Goal: Task Accomplishment & Management: Use online tool/utility

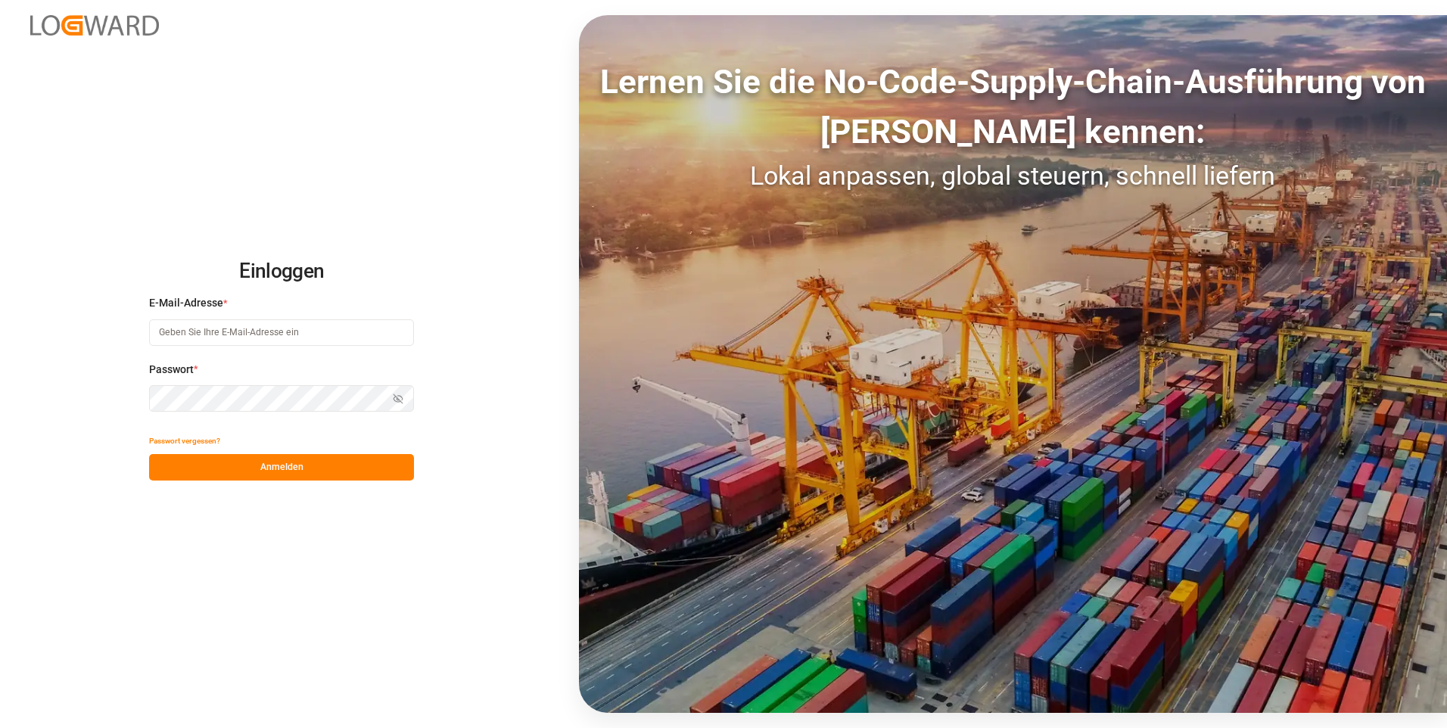
type input "[EMAIL_ADDRESS][DOMAIN_NAME]"
click at [276, 461] on button "Anmelden" at bounding box center [281, 467] width 265 height 26
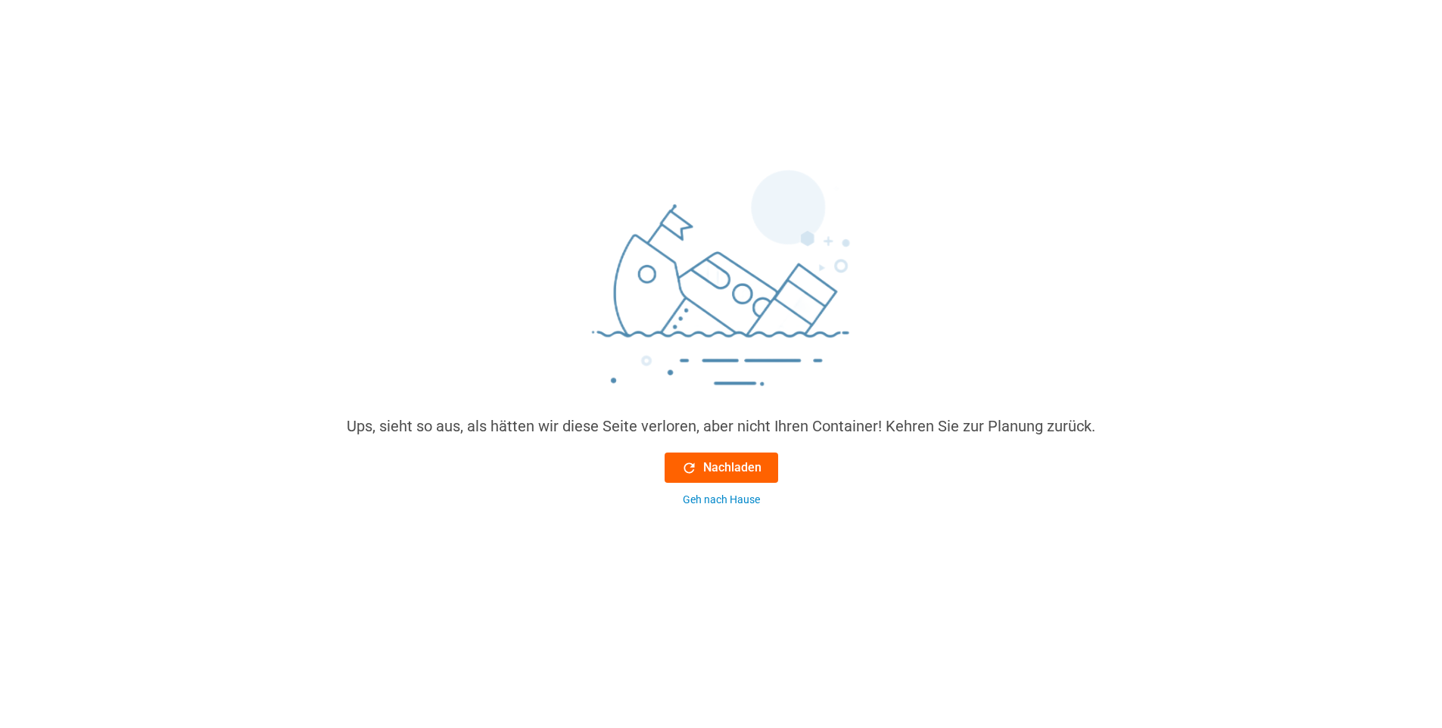
click at [724, 466] on font "Nachladen" at bounding box center [732, 468] width 58 height 18
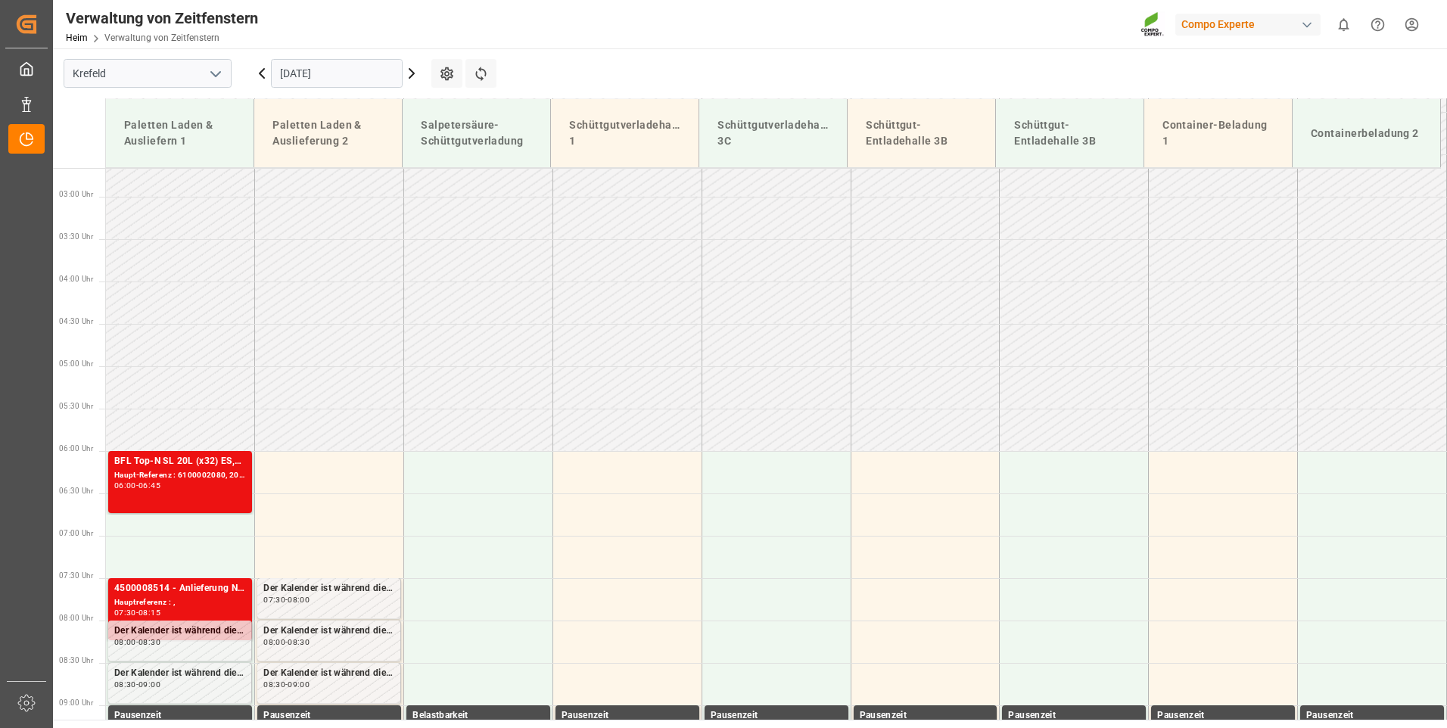
scroll to position [227, 0]
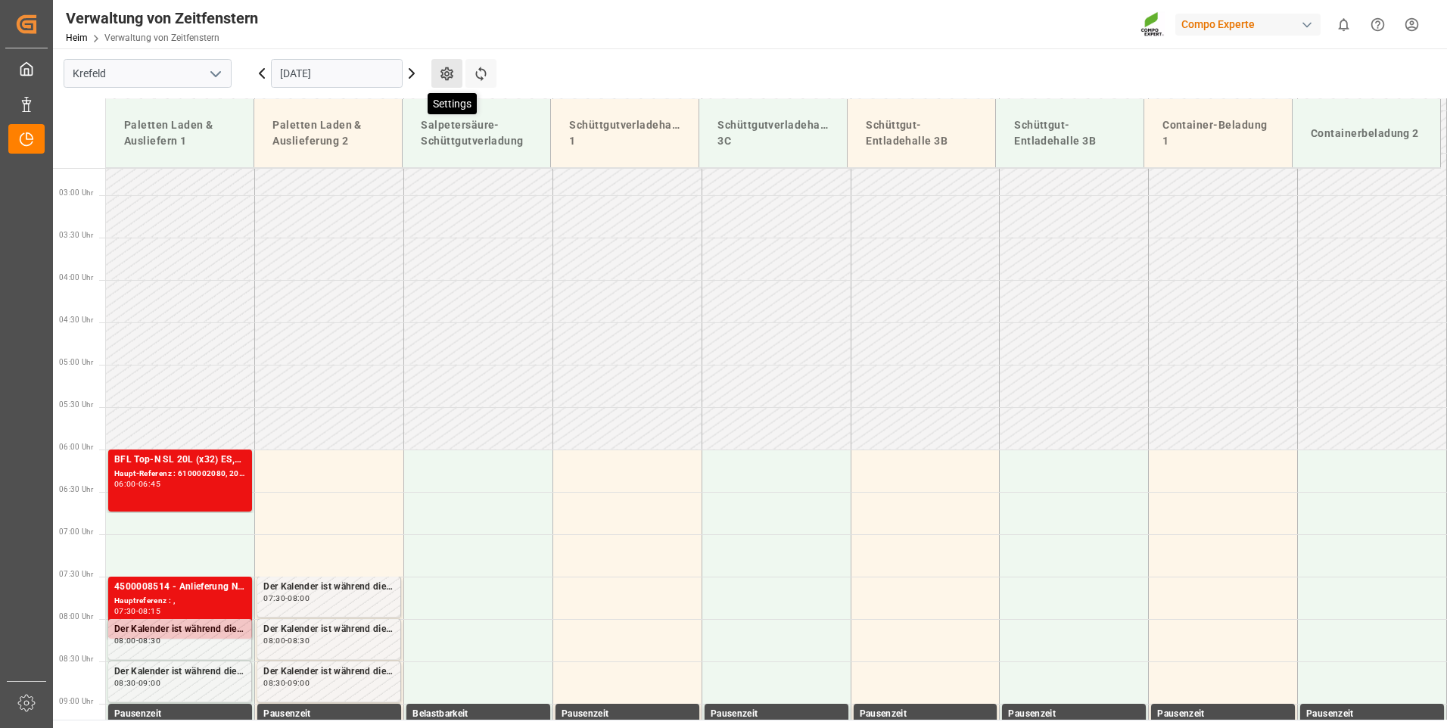
click at [448, 77] on icon at bounding box center [447, 74] width 13 height 14
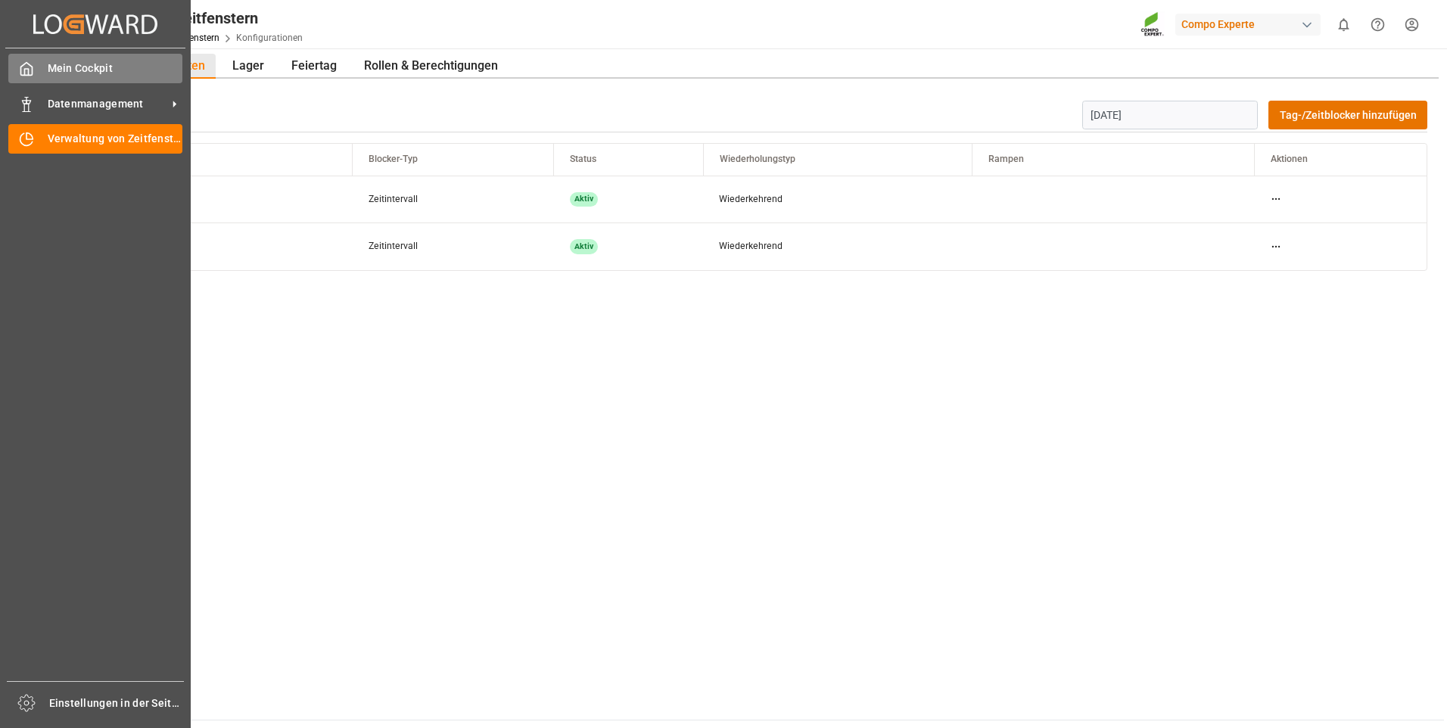
click at [26, 73] on icon at bounding box center [26, 68] width 15 height 15
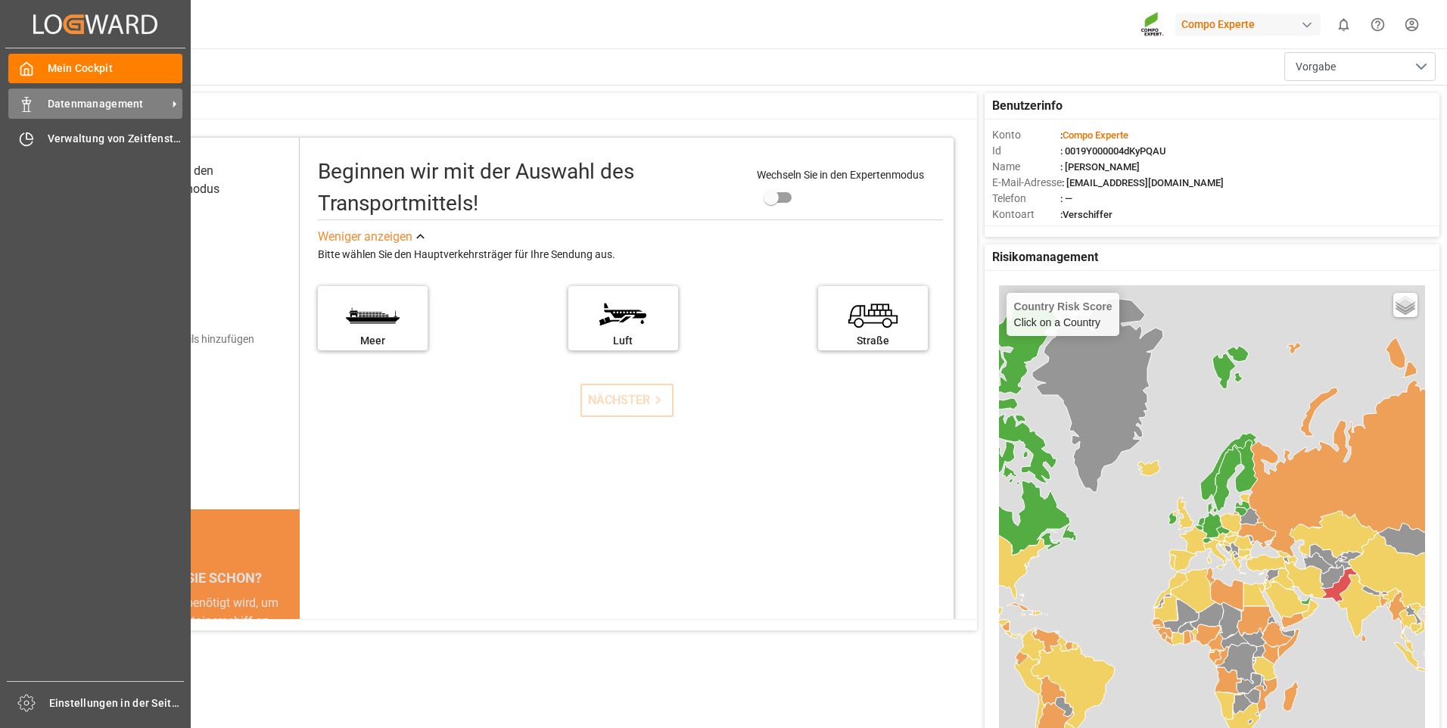
click at [55, 104] on span "Datenmanagement" at bounding box center [108, 104] width 120 height 16
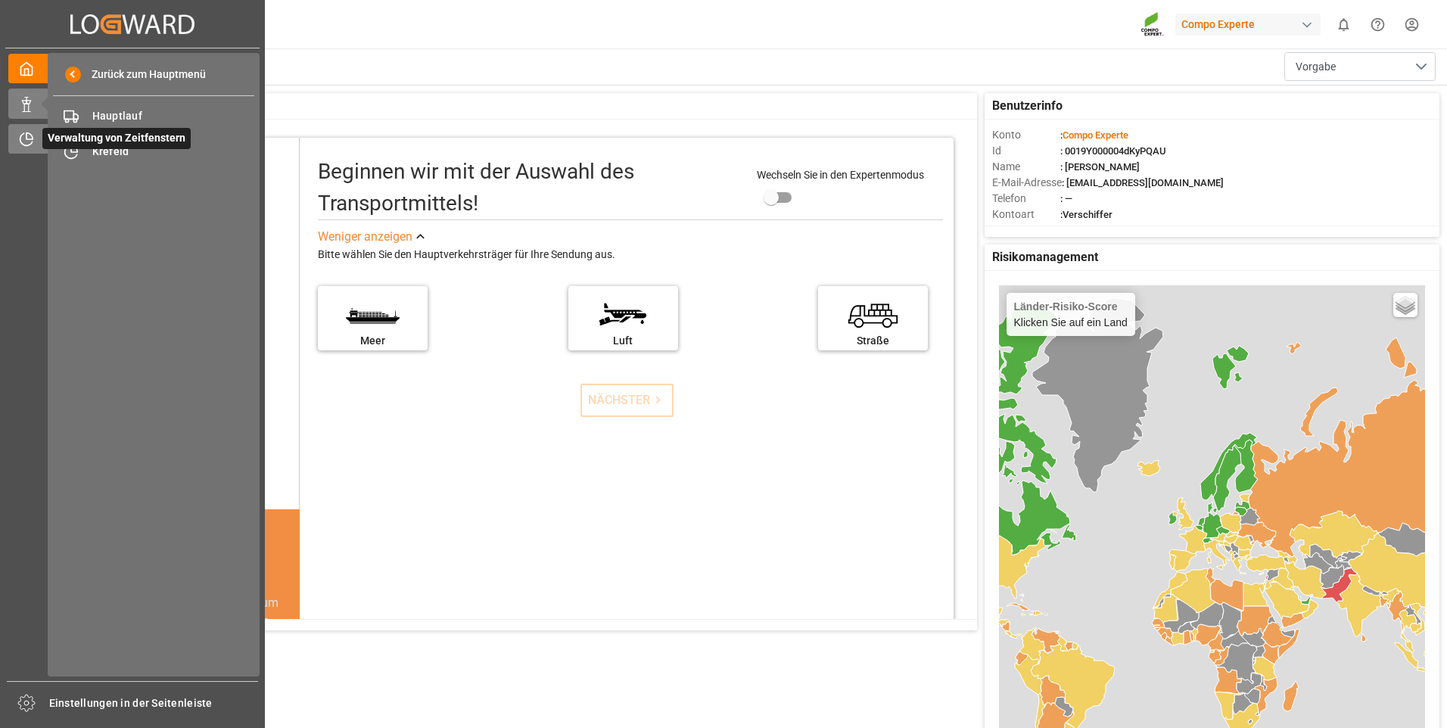
click at [23, 141] on icon at bounding box center [26, 139] width 15 height 15
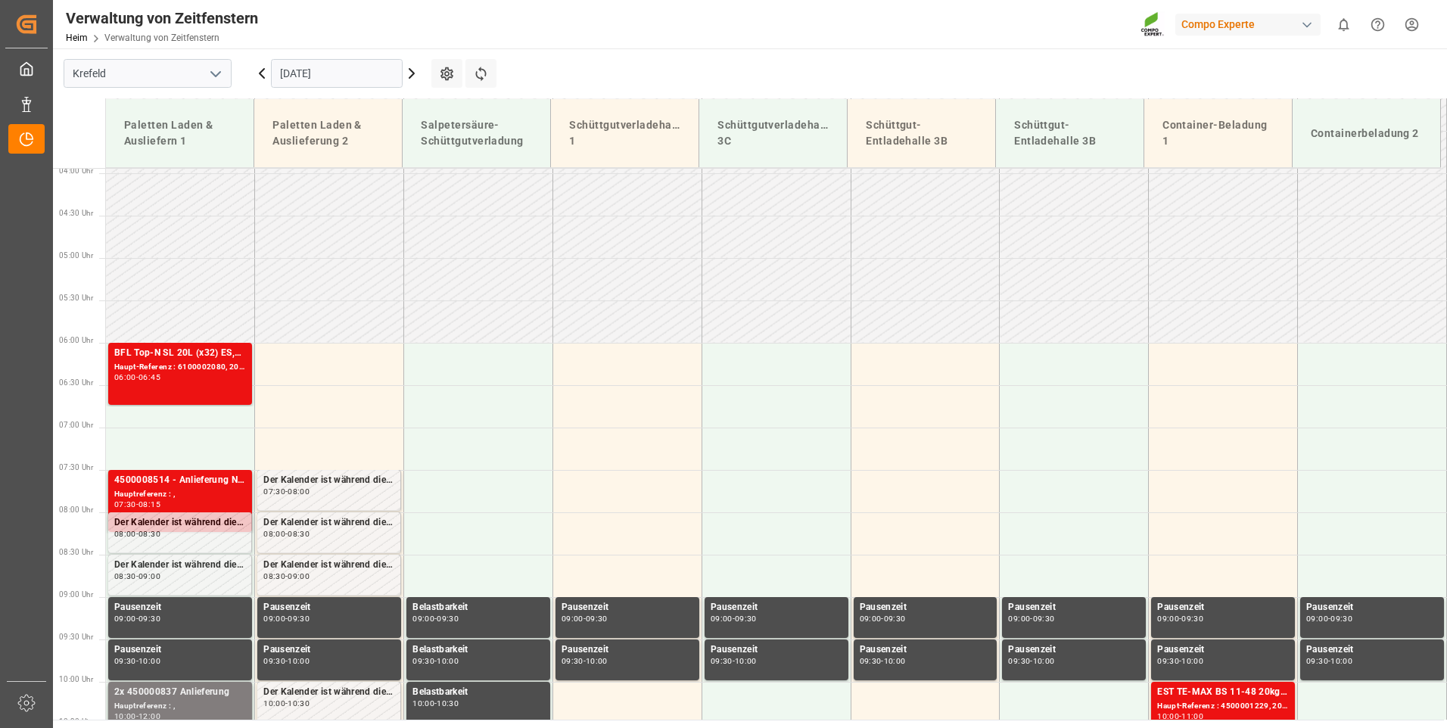
scroll to position [599, 0]
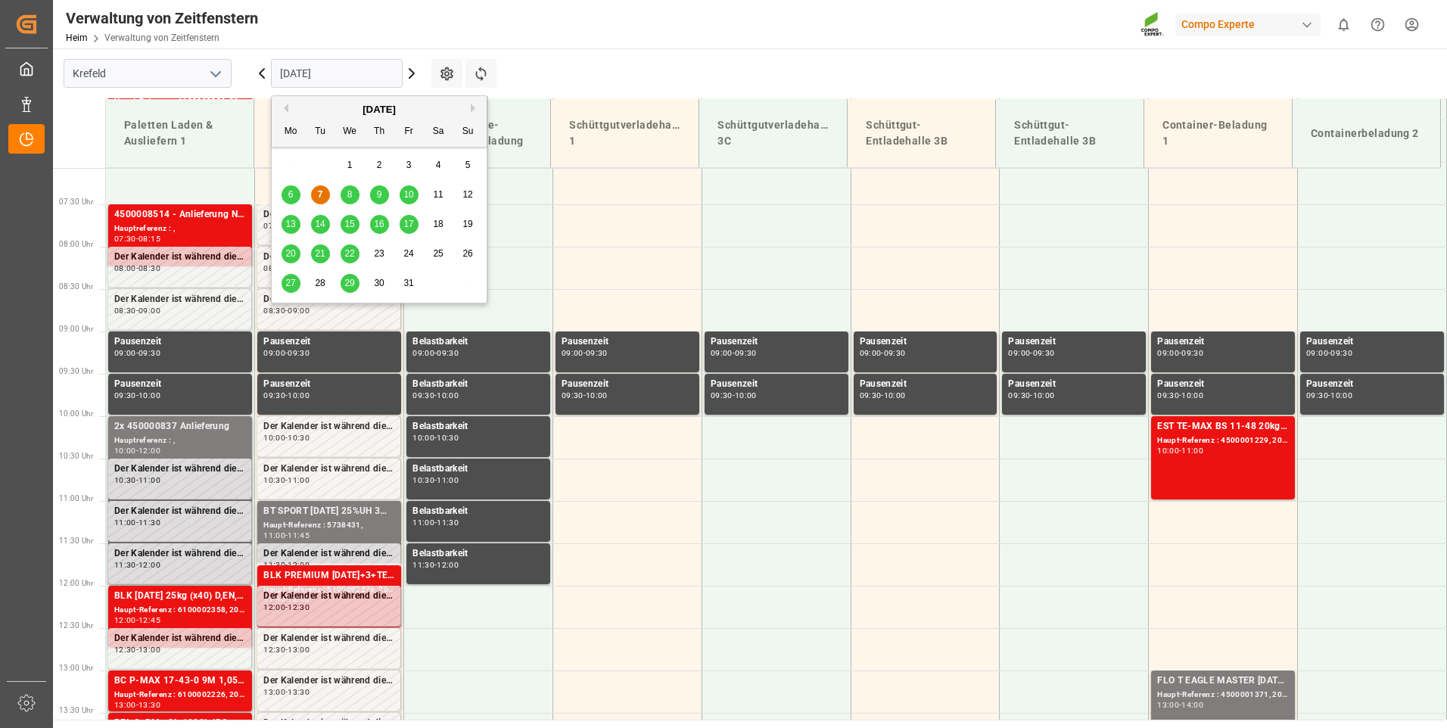
click at [342, 71] on input "[DATE]" at bounding box center [337, 73] width 132 height 29
click at [351, 198] on span "8" at bounding box center [349, 194] width 5 height 11
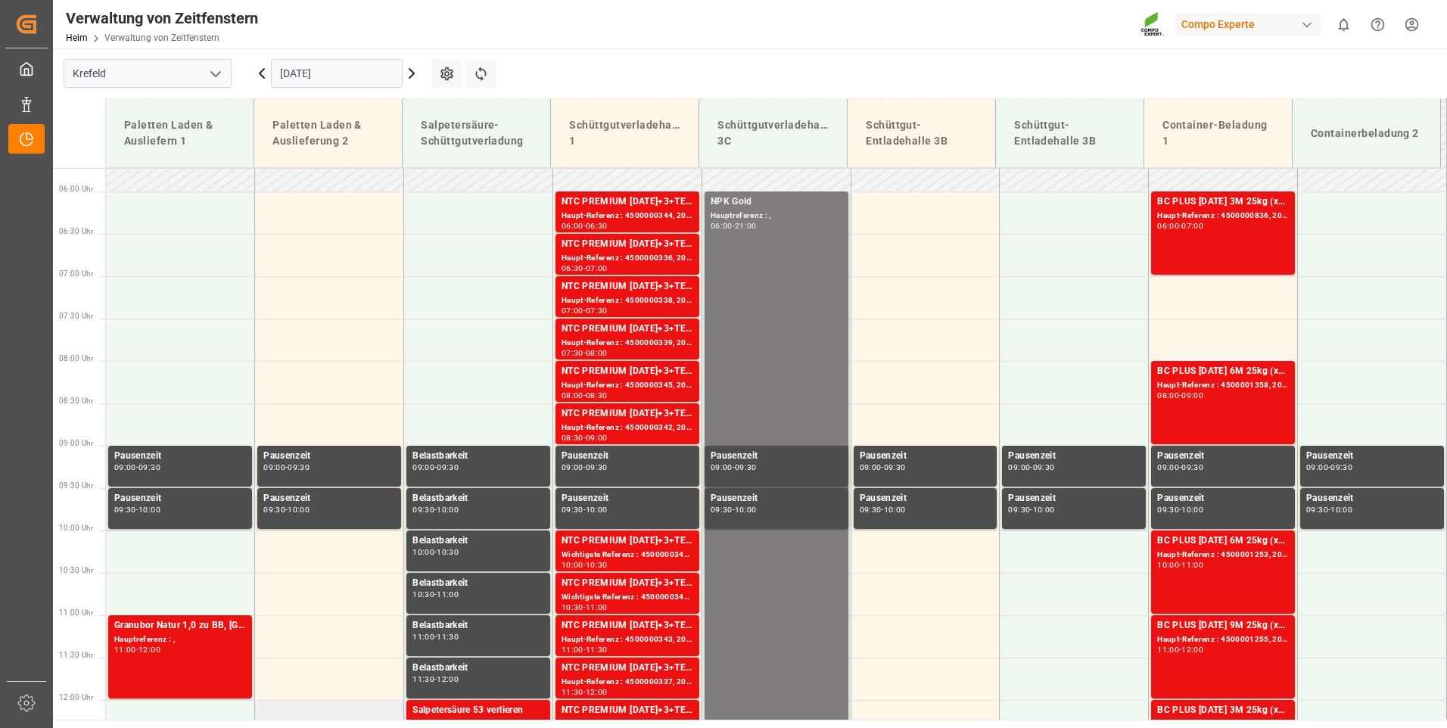
scroll to position [448, 0]
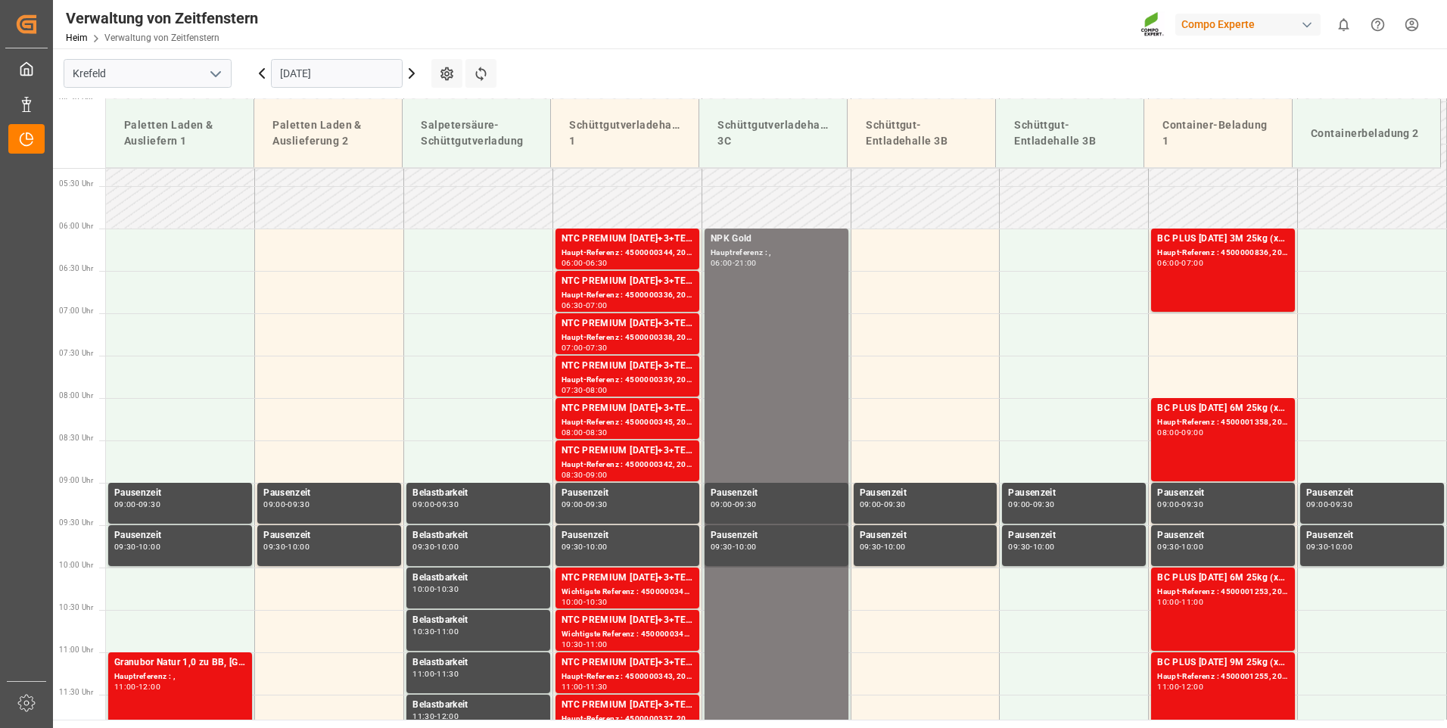
click at [349, 73] on input "[DATE]" at bounding box center [337, 73] width 132 height 29
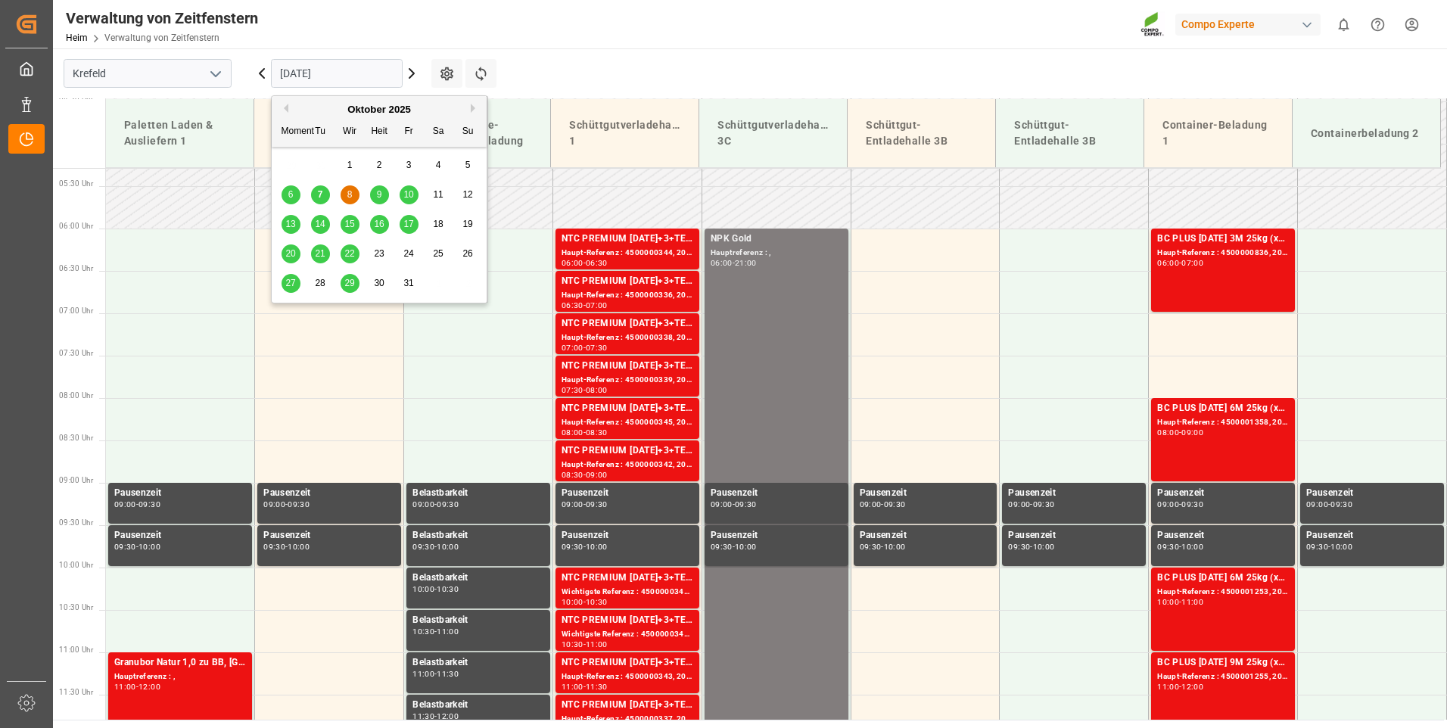
click at [378, 191] on span "9" at bounding box center [379, 194] width 5 height 11
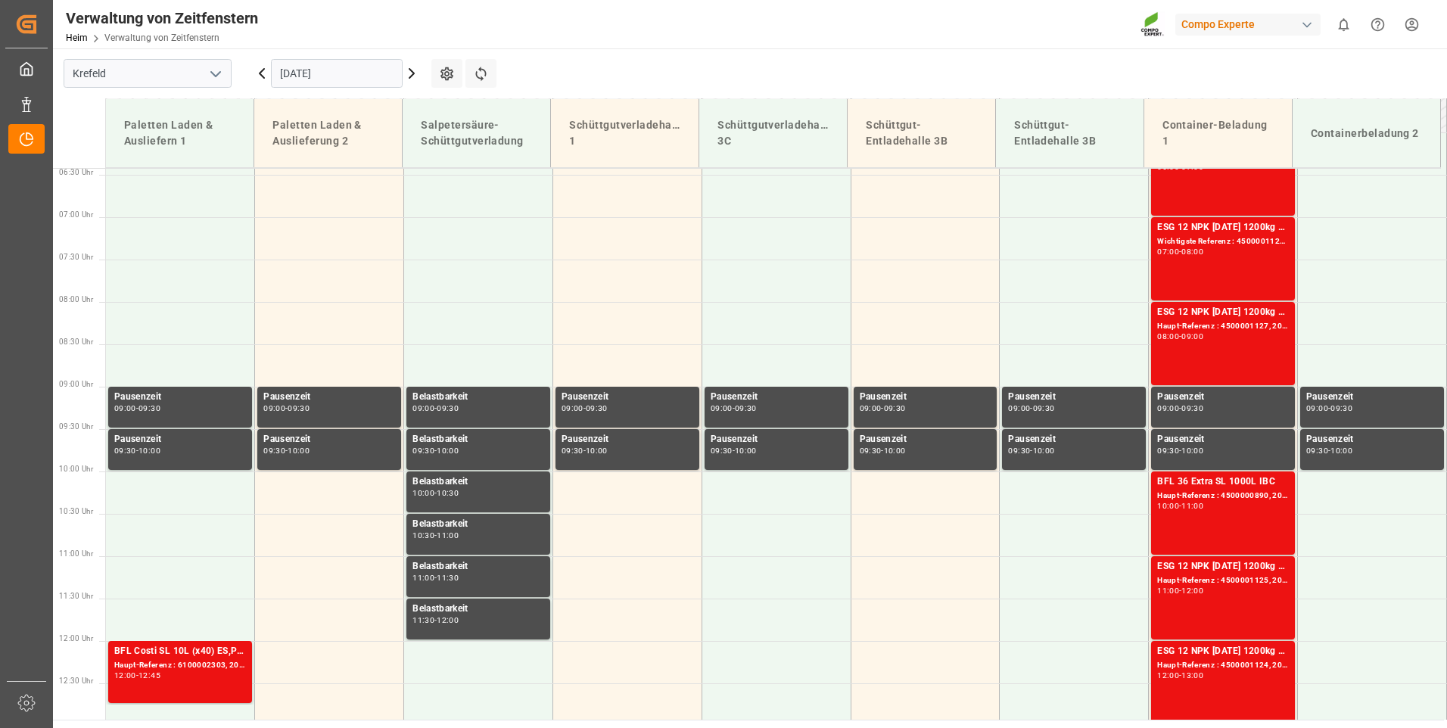
scroll to position [524, 0]
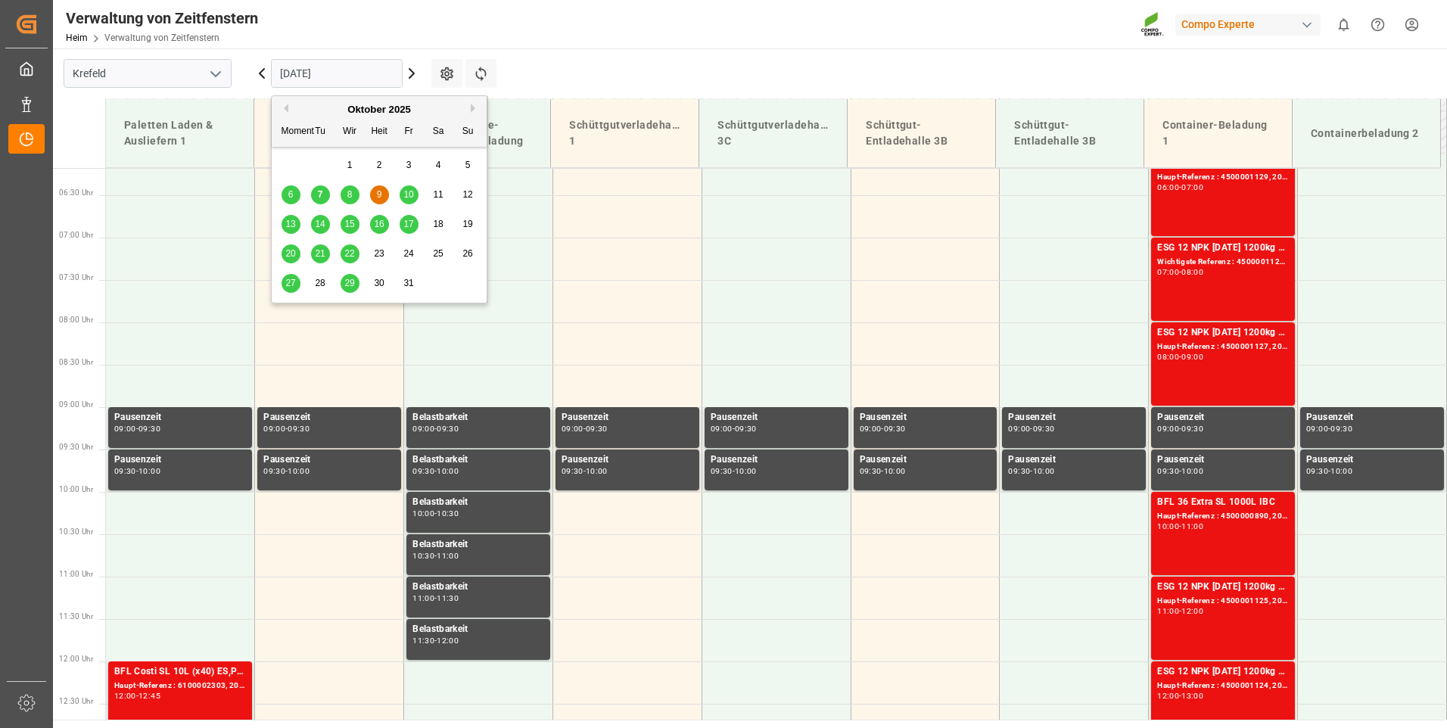
click at [360, 73] on input "[DATE]" at bounding box center [337, 73] width 132 height 29
click at [294, 197] on div "6" at bounding box center [291, 195] width 19 height 18
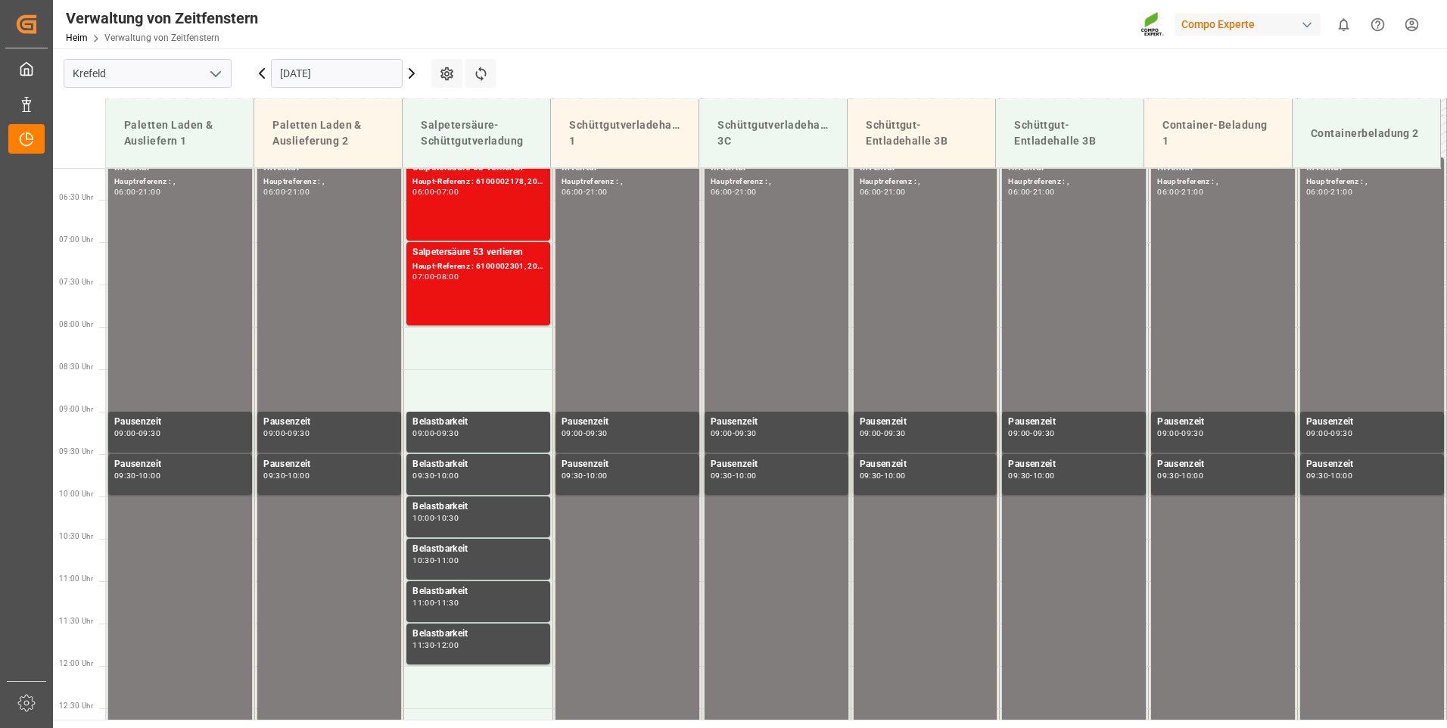
scroll to position [599, 0]
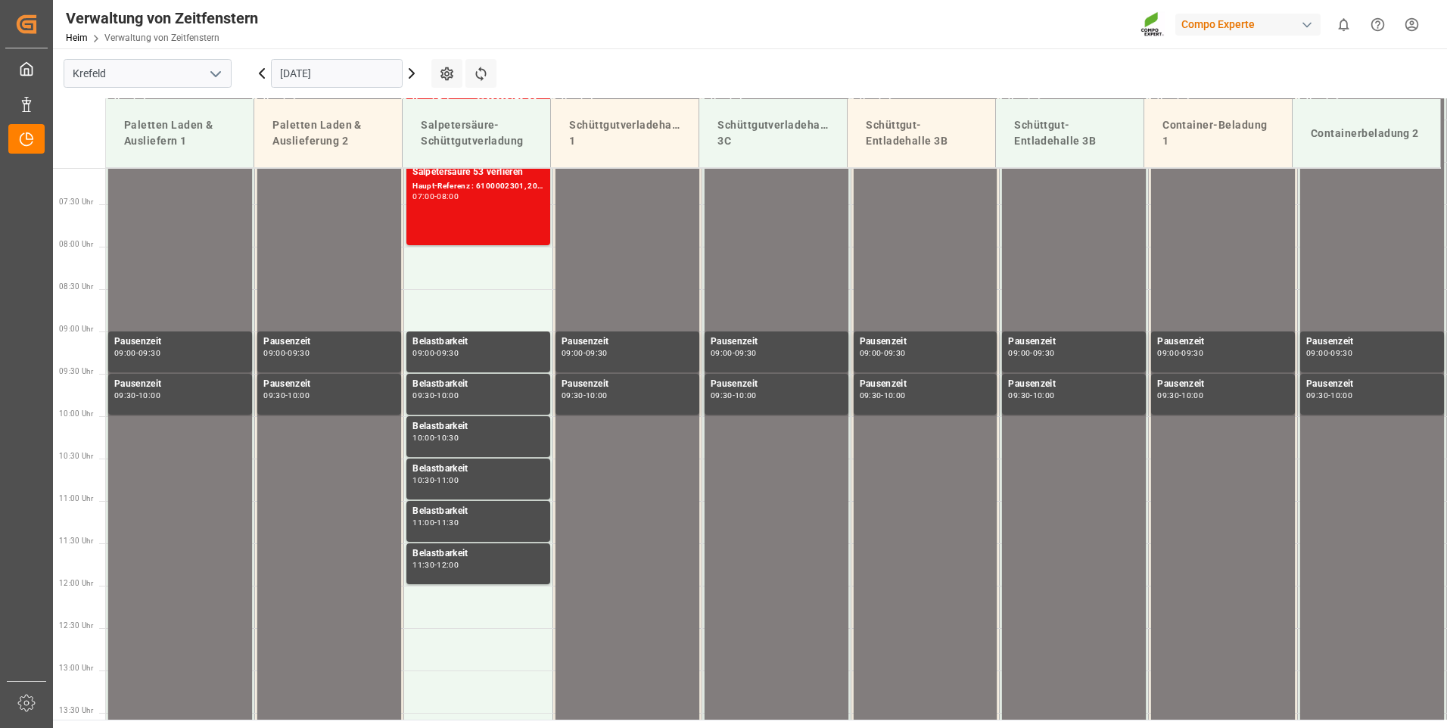
click at [366, 73] on input "[DATE]" at bounding box center [337, 73] width 132 height 29
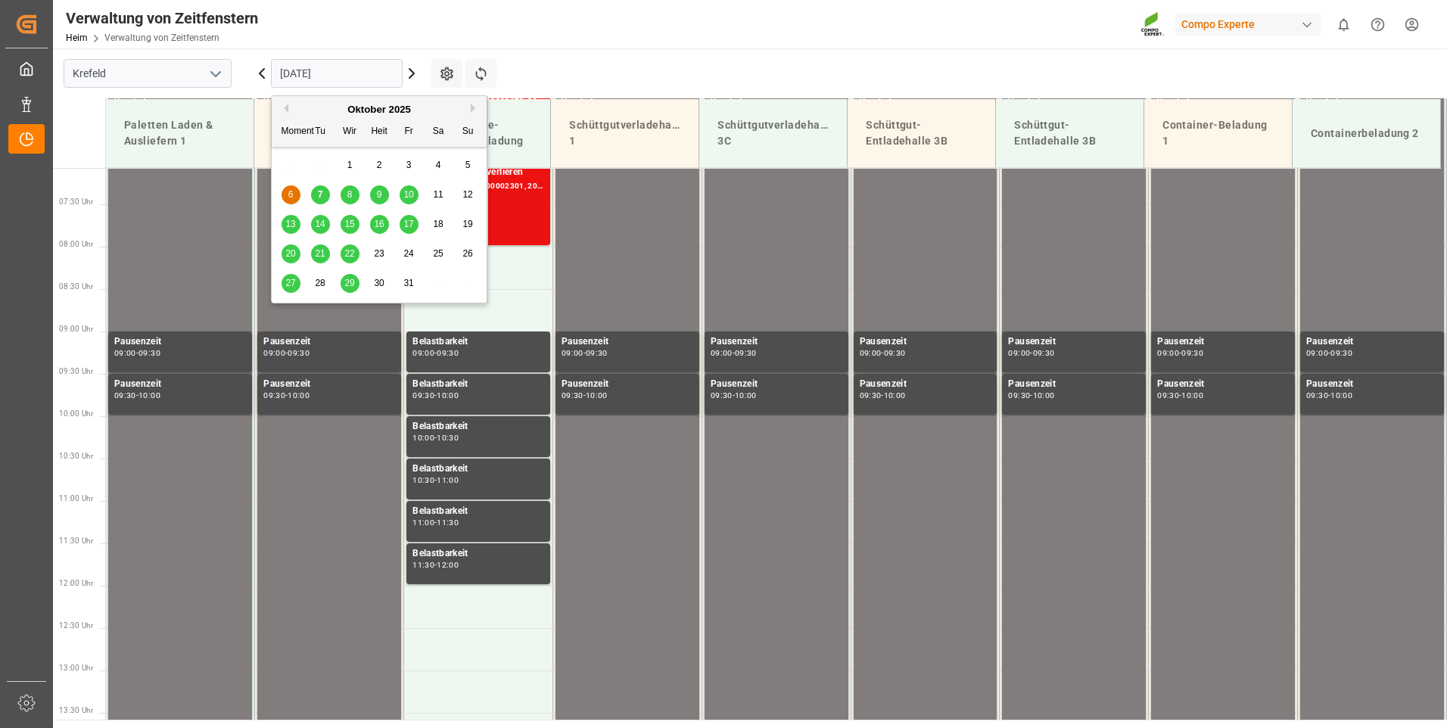
click at [322, 194] on span "7" at bounding box center [320, 194] width 5 height 11
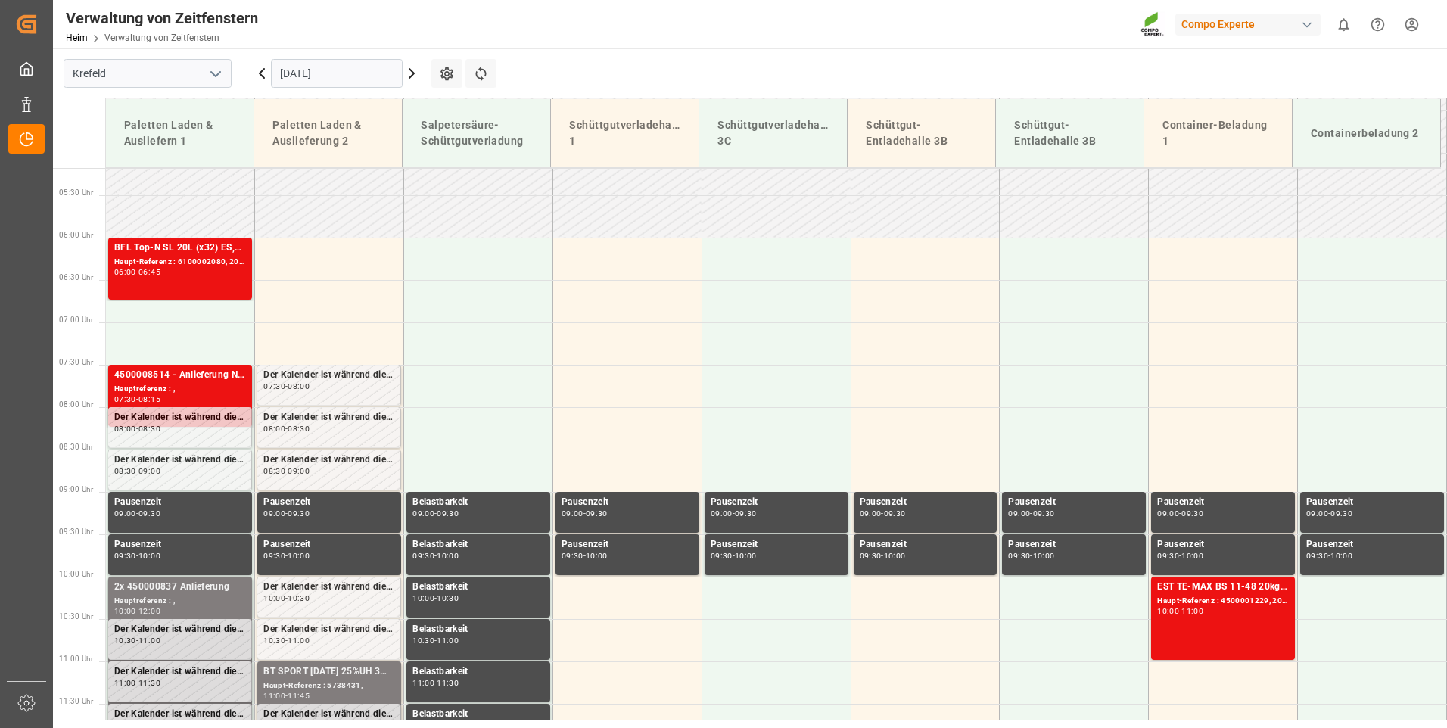
scroll to position [454, 0]
